Goal: Information Seeking & Learning: Learn about a topic

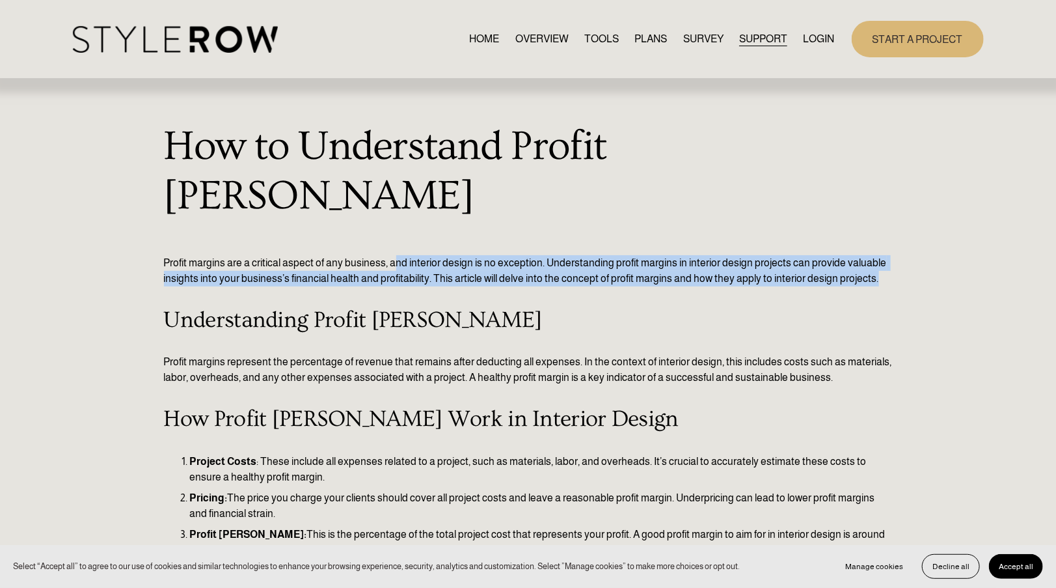
drag, startPoint x: 392, startPoint y: 213, endPoint x: 881, endPoint y: 233, distance: 489.2
click at [881, 240] on p "Profit margins are a critical aspect of any business, and interior design is no…" at bounding box center [528, 263] width 729 height 47
drag, startPoint x: 881, startPoint y: 233, endPoint x: 819, endPoint y: 229, distance: 61.3
click at [819, 240] on p "Profit margins are a critical aspect of any business, and interior design is no…" at bounding box center [528, 263] width 729 height 47
click at [831, 240] on p "Profit margins are a critical aspect of any business, and interior design is no…" at bounding box center [528, 263] width 729 height 47
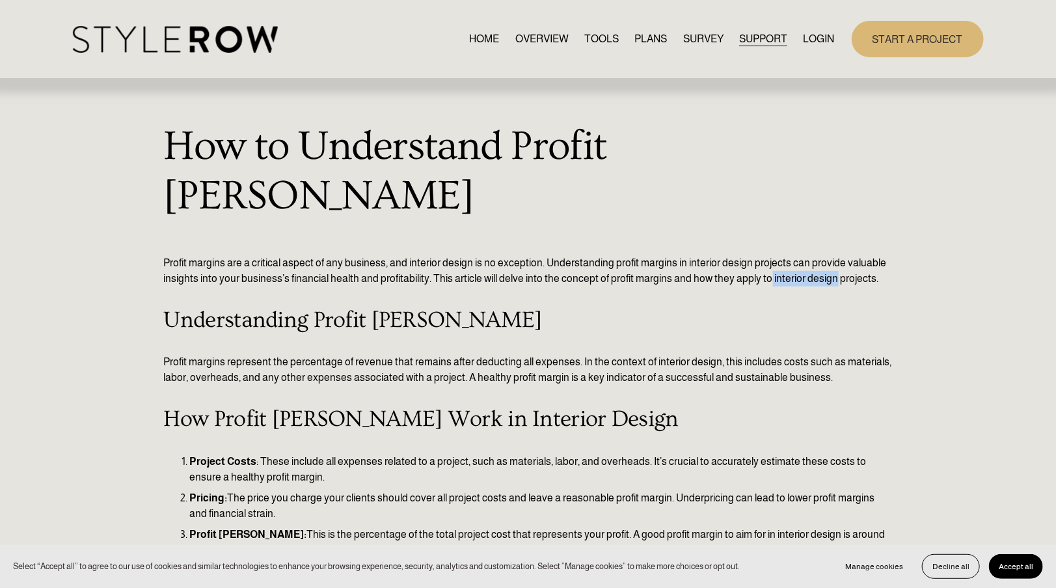
drag, startPoint x: 834, startPoint y: 228, endPoint x: 769, endPoint y: 229, distance: 65.7
click at [769, 240] on p "Profit margins are a critical aspect of any business, and interior design is no…" at bounding box center [528, 263] width 729 height 47
click at [144, 57] on div "HOME OVERVIEW TOOLS PLANS SURVEY SUPPORT" at bounding box center [528, 39] width 911 height 36
click at [150, 33] on img at bounding box center [175, 39] width 205 height 27
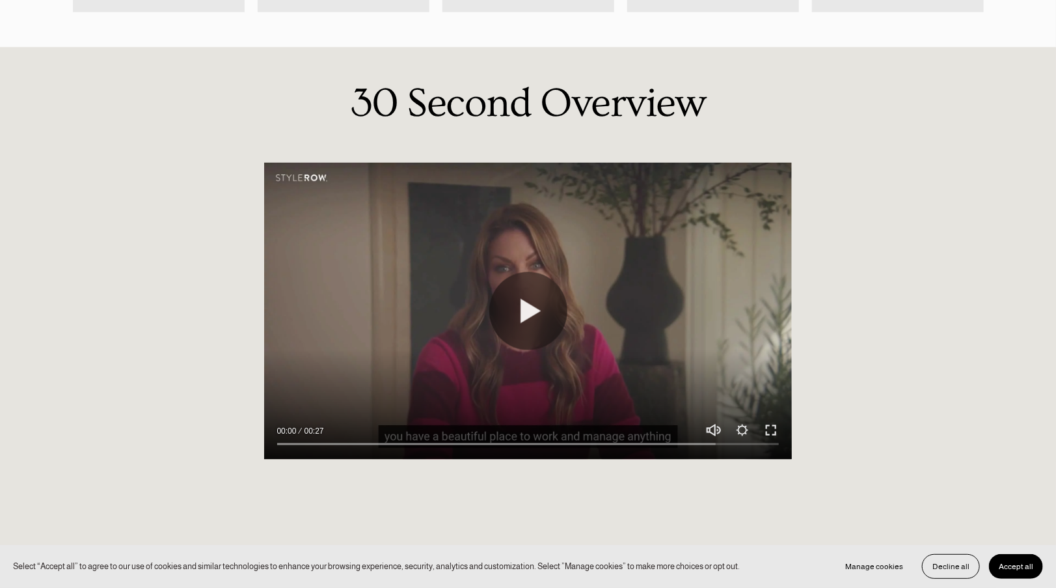
scroll to position [1027, 0]
